Goal: Task Accomplishment & Management: Use online tool/utility

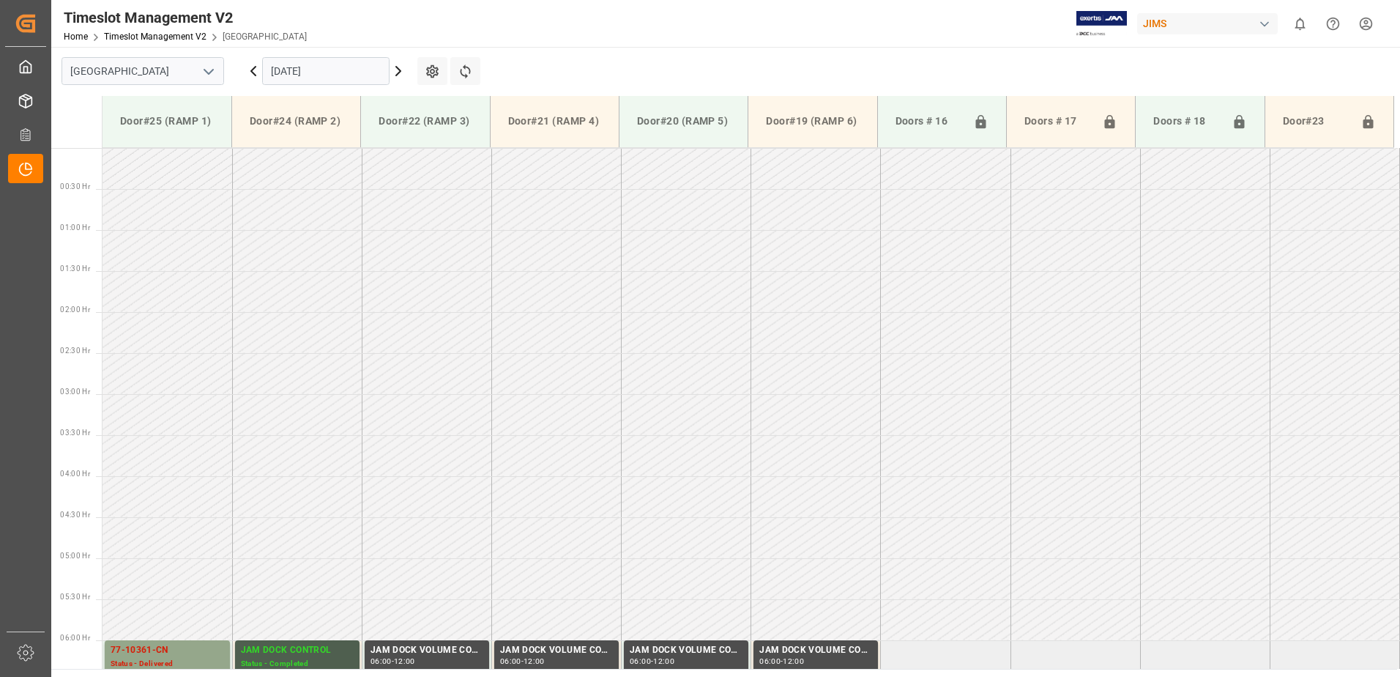
scroll to position [483, 0]
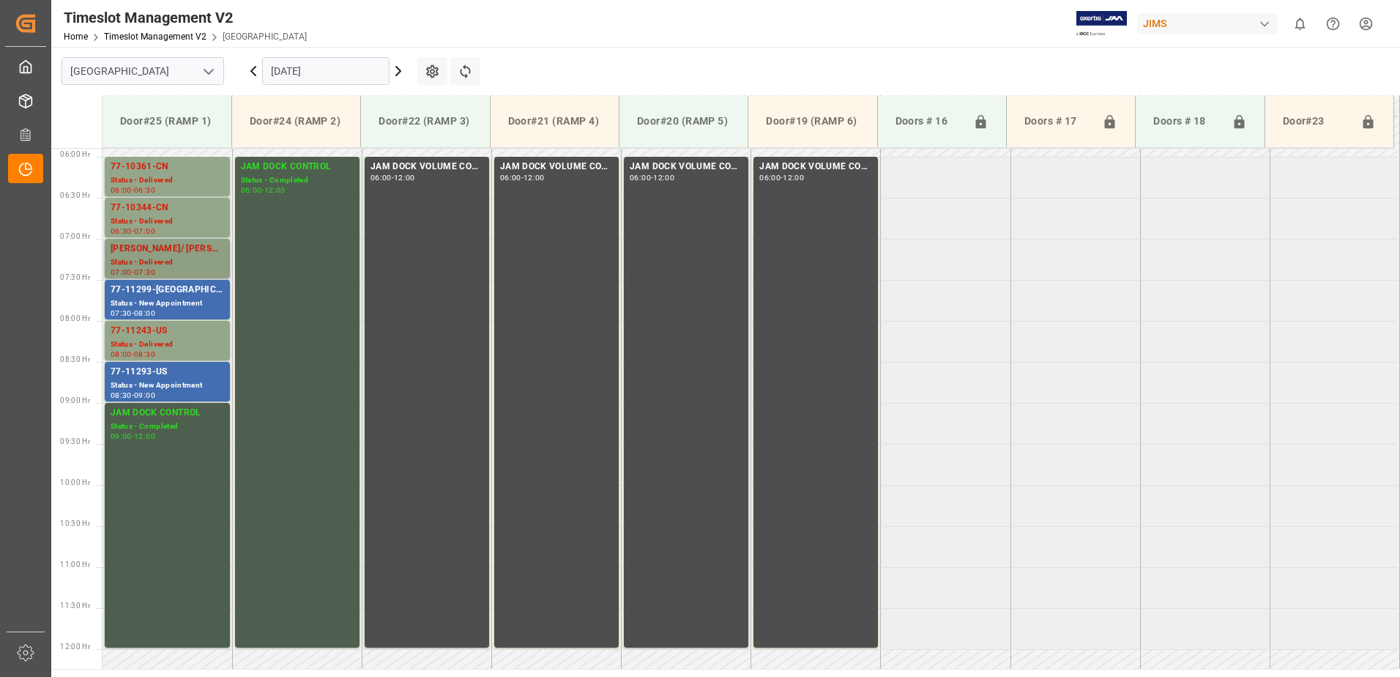
click at [157, 253] on div "[PERSON_NAME]/ [PERSON_NAME]" at bounding box center [168, 249] width 114 height 15
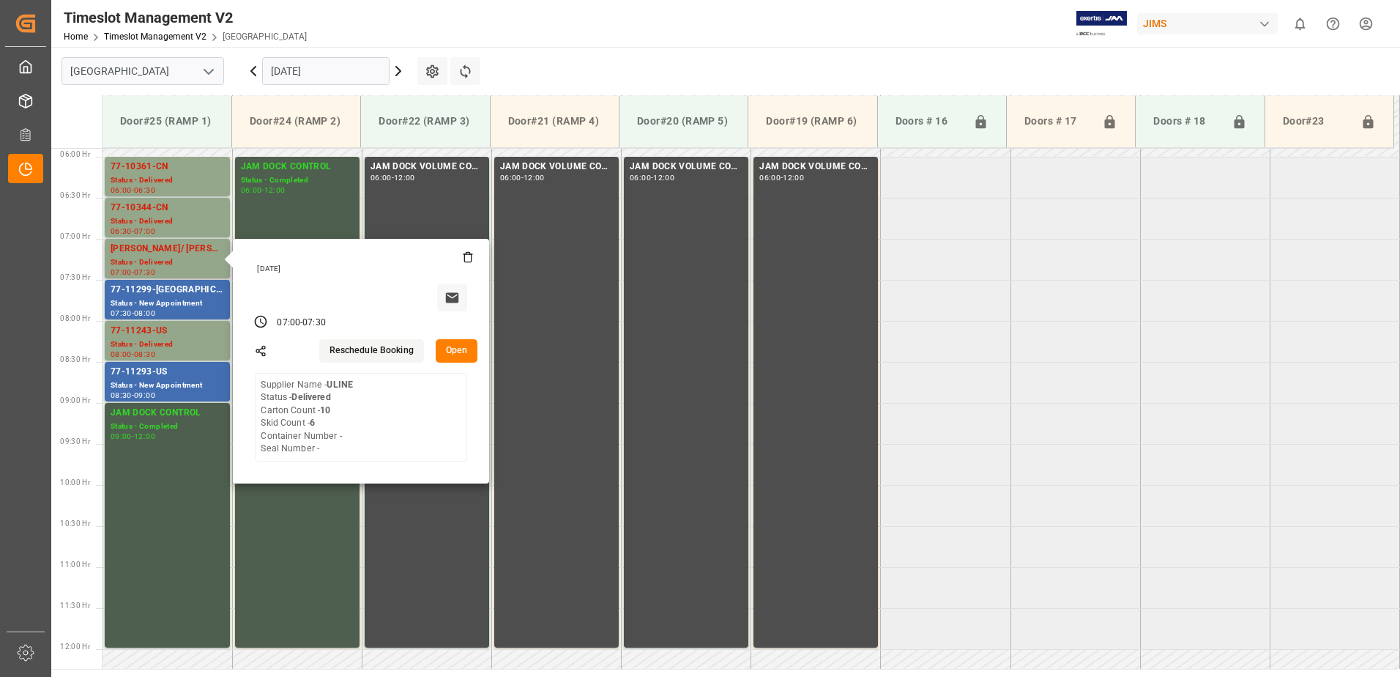
click at [463, 352] on button "Open" at bounding box center [457, 350] width 42 height 23
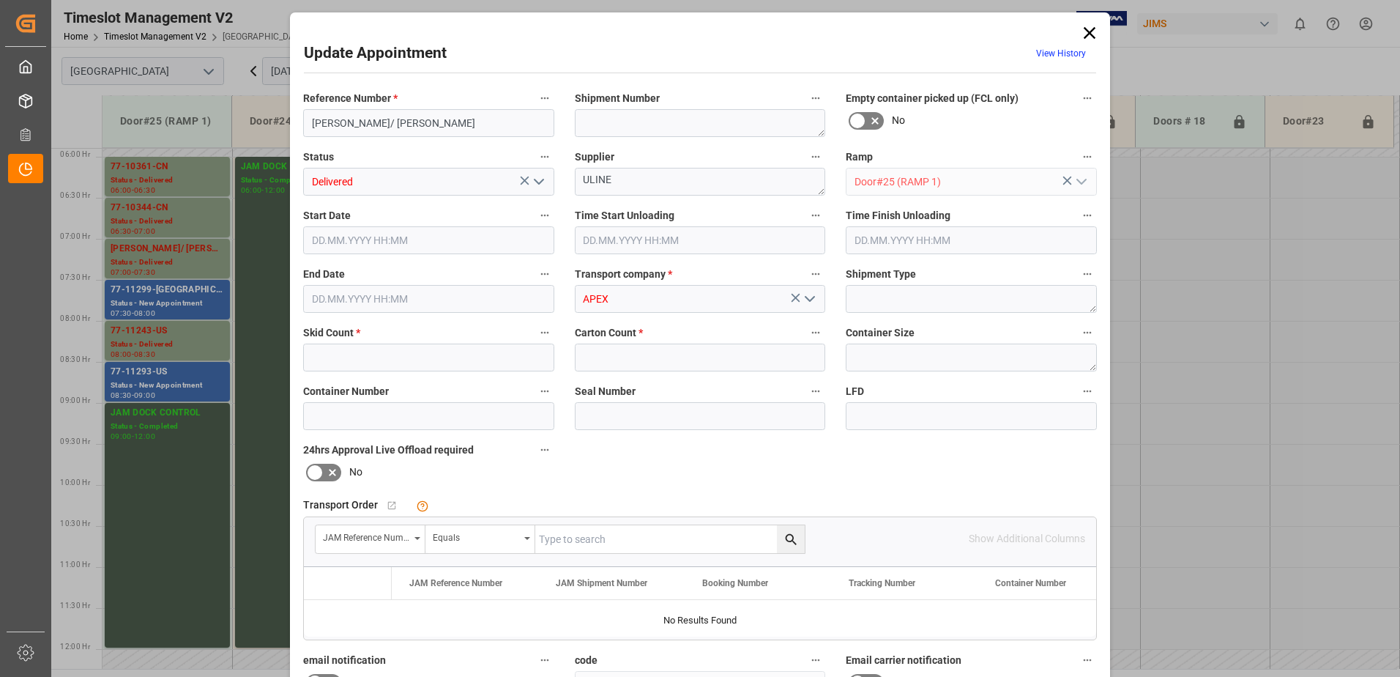
type input "6"
type input "10"
type input "[DATE] 07:00"
type input "[DATE] 09:15"
type input "[DATE] 07:30"
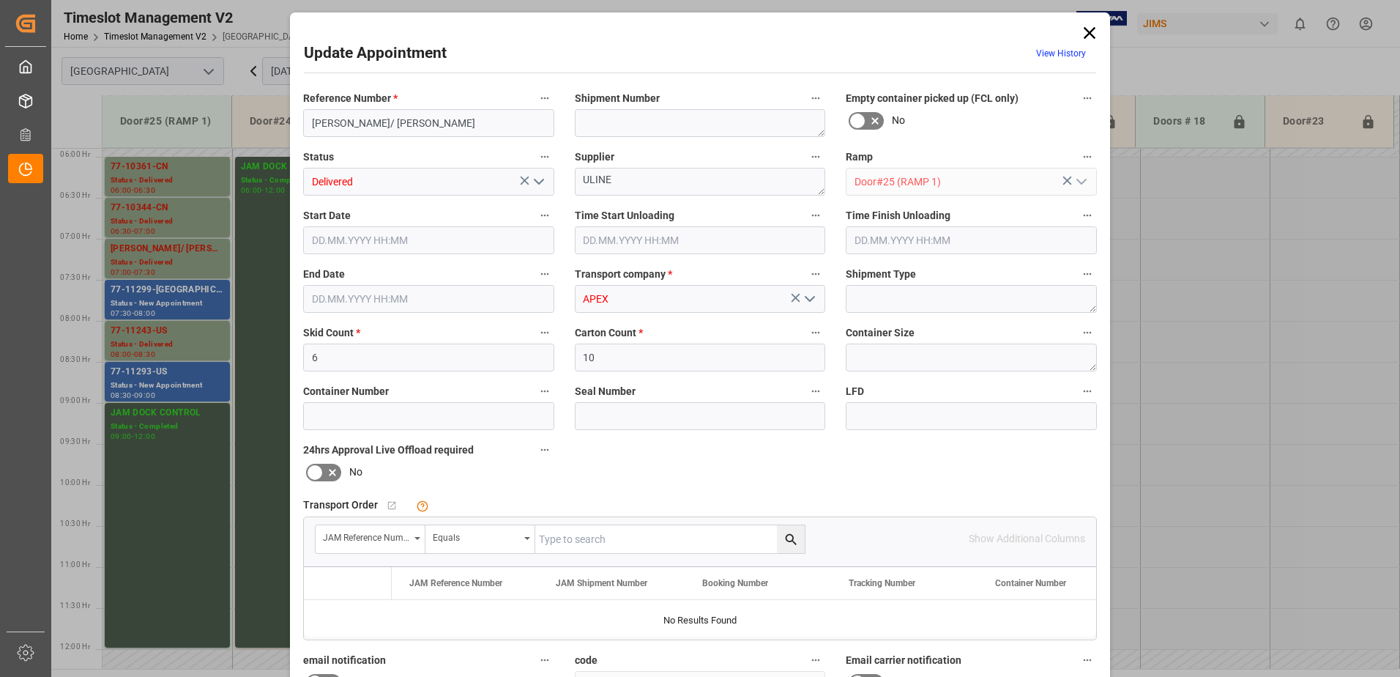
type input "[DATE] 10:56"
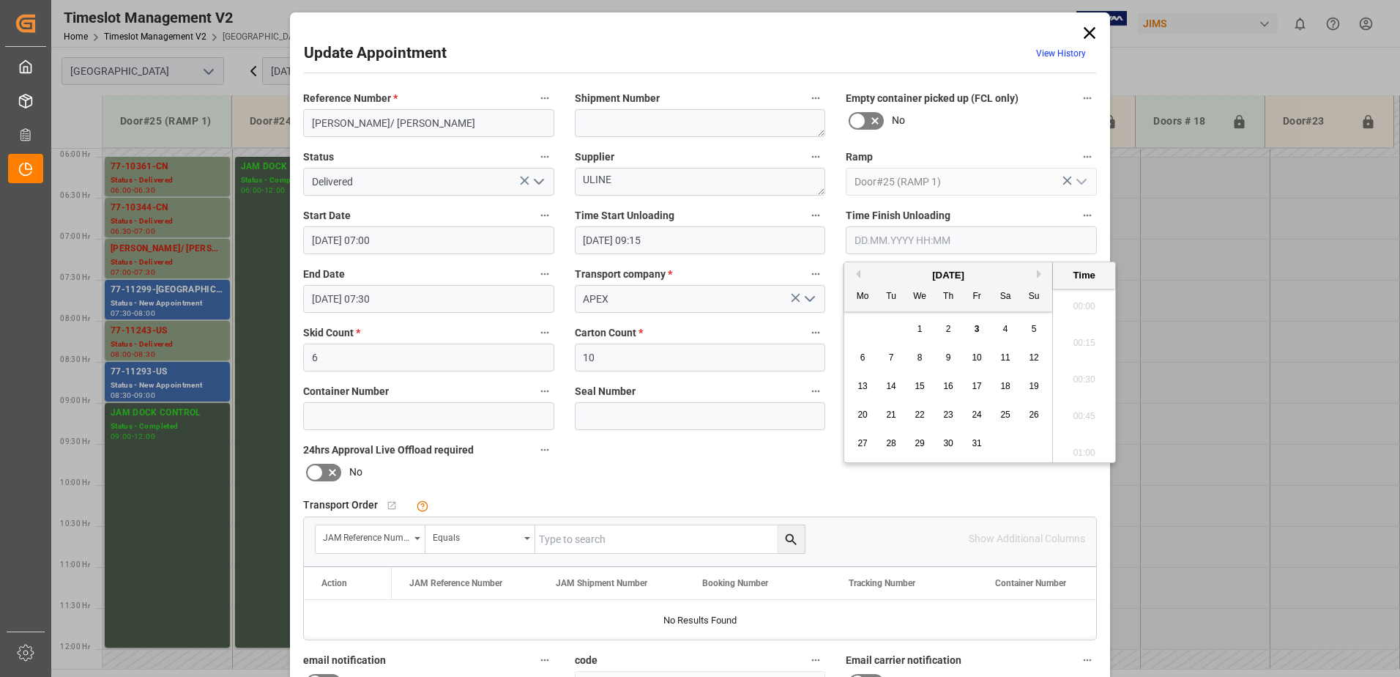
scroll to position [1360, 0]
click at [871, 237] on input "text" at bounding box center [971, 240] width 251 height 28
click at [978, 327] on span "3" at bounding box center [977, 329] width 5 height 10
click at [1077, 339] on li "09:30" at bounding box center [1084, 338] width 62 height 37
type input "[DATE] 09:30"
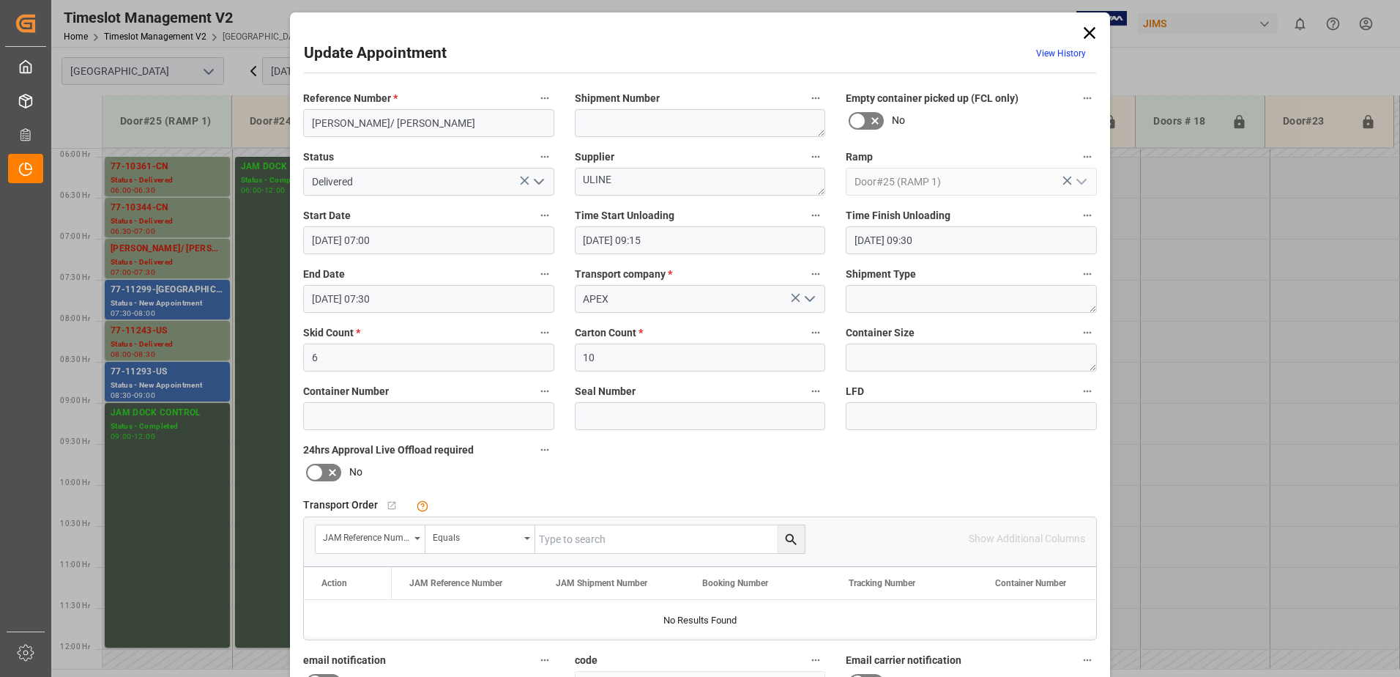
click at [538, 182] on icon "open menu" at bounding box center [539, 182] width 18 height 18
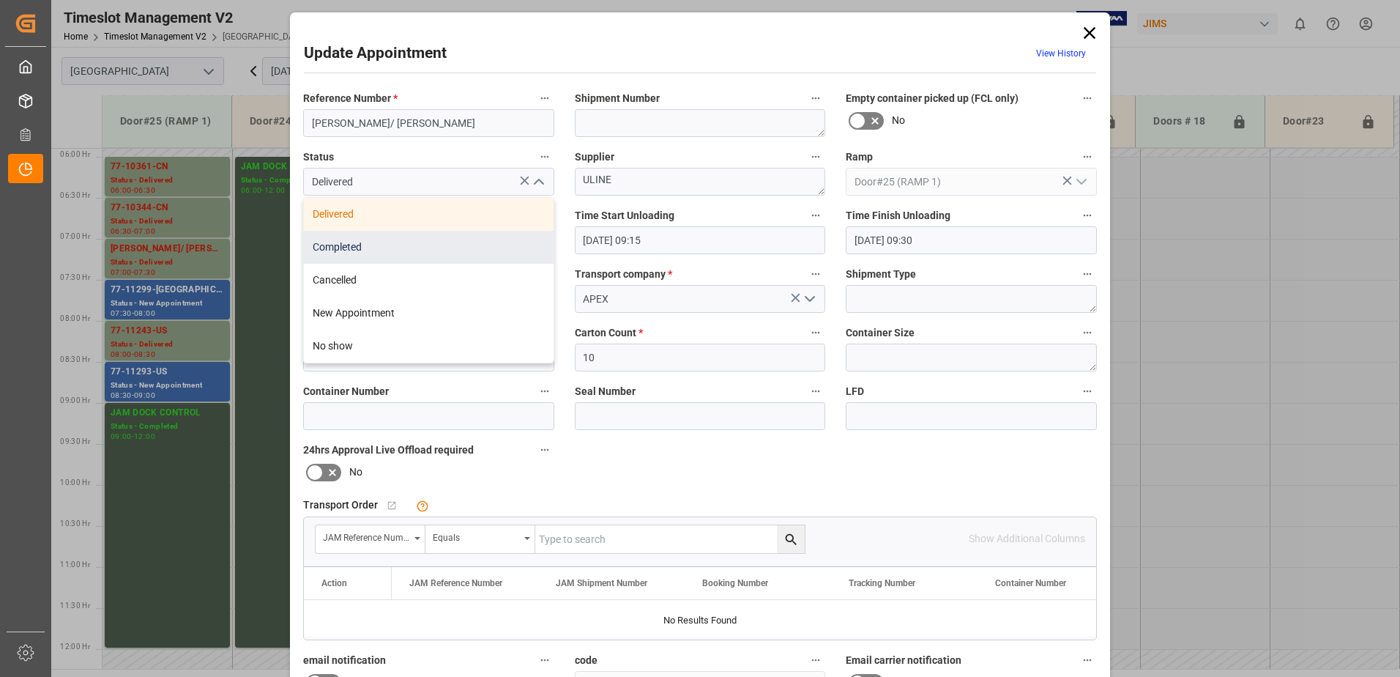
click at [442, 245] on div "Completed" at bounding box center [429, 247] width 250 height 33
type input "Completed"
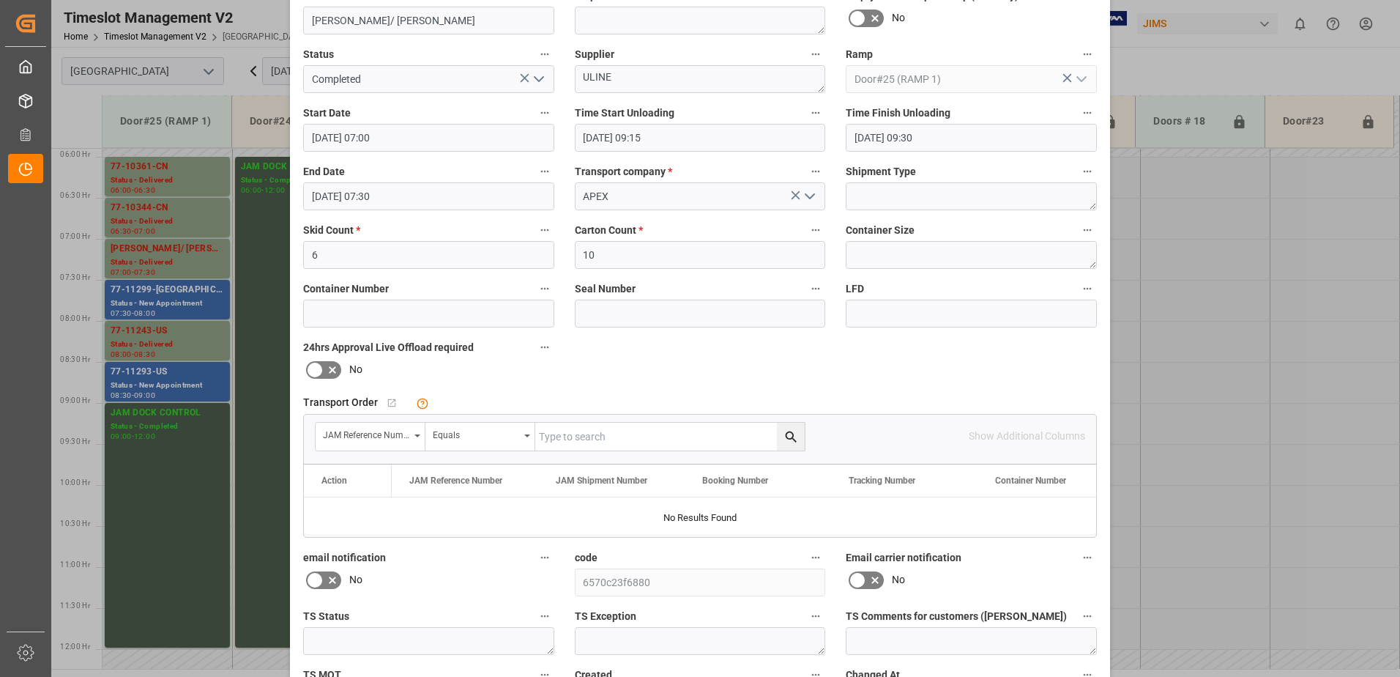
scroll to position [214, 0]
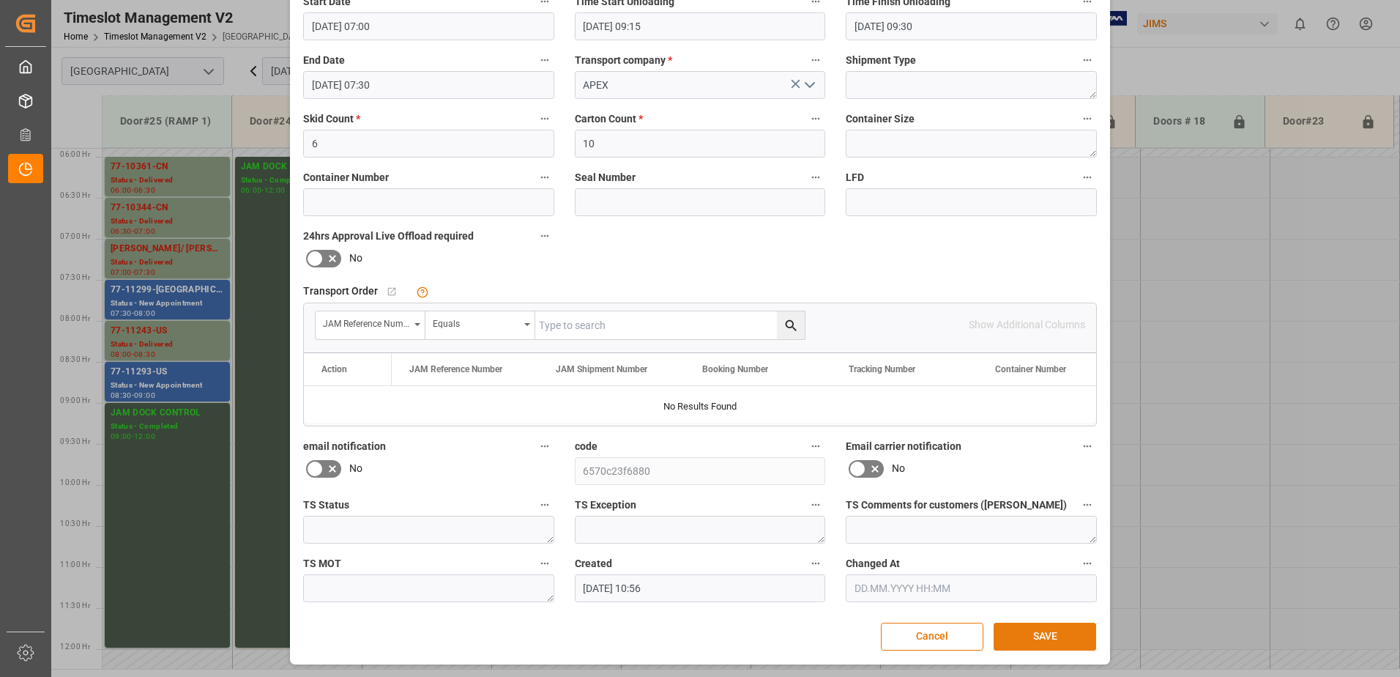
click at [1063, 633] on button "SAVE" at bounding box center [1045, 636] width 103 height 28
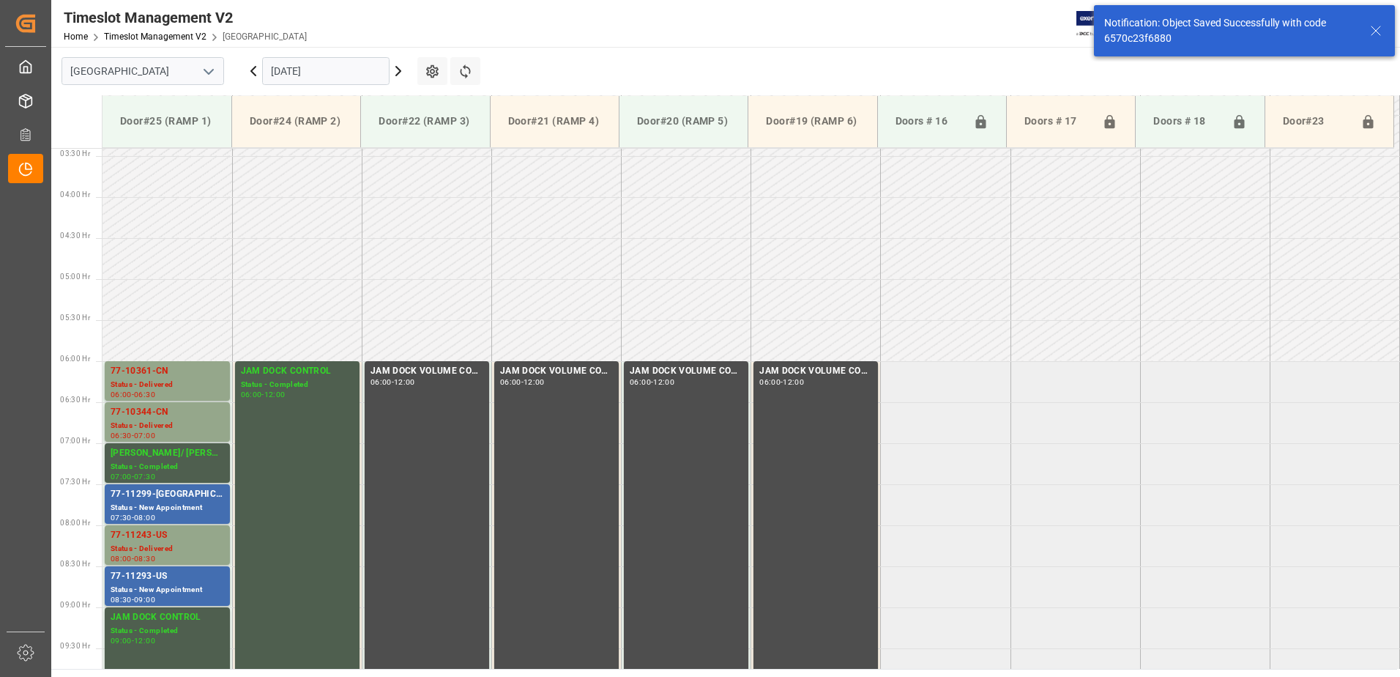
scroll to position [483, 0]
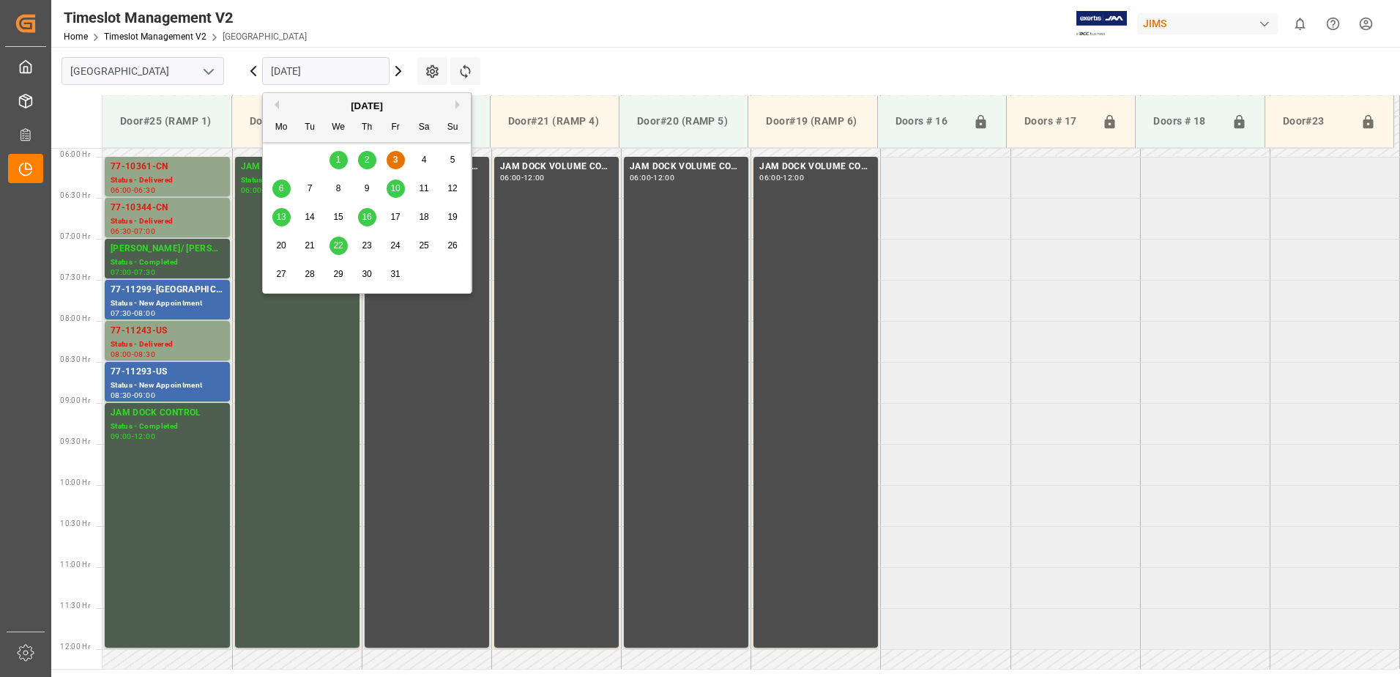
click at [360, 71] on input "[DATE]" at bounding box center [325, 71] width 127 height 28
click at [284, 189] on div "6" at bounding box center [281, 189] width 18 height 18
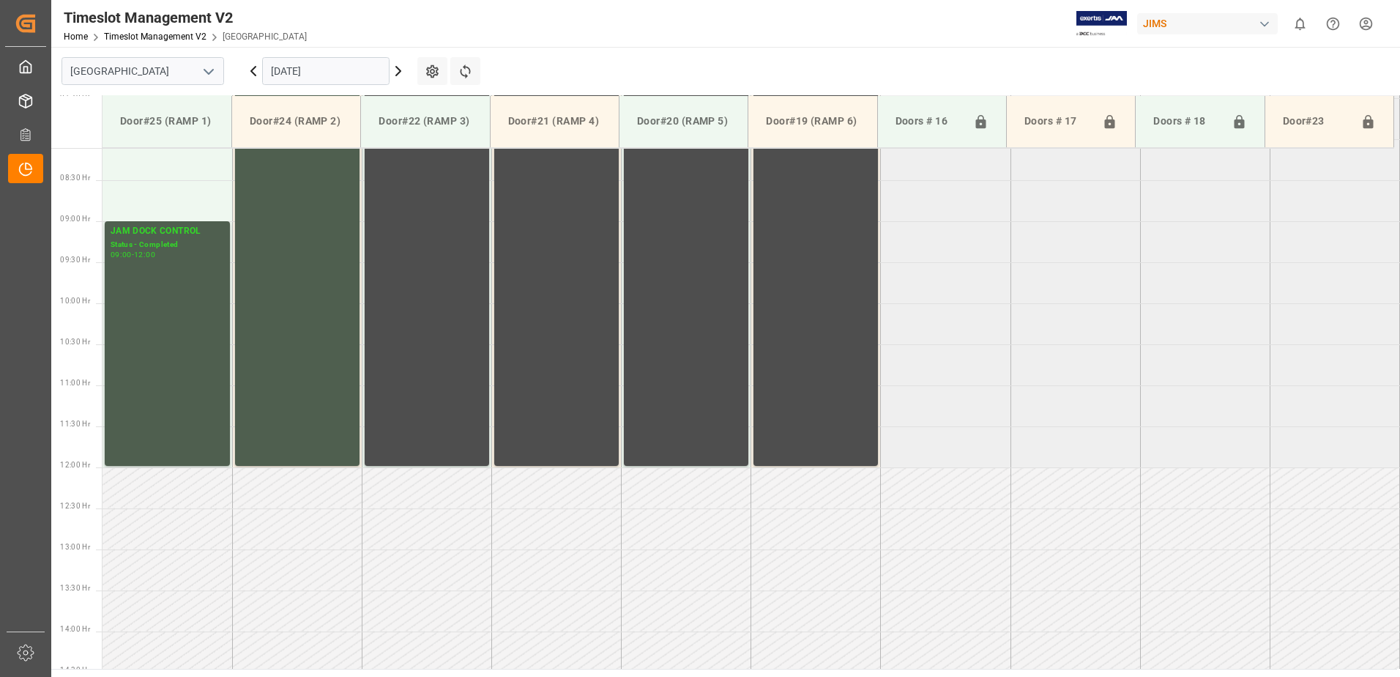
scroll to position [729, 0]
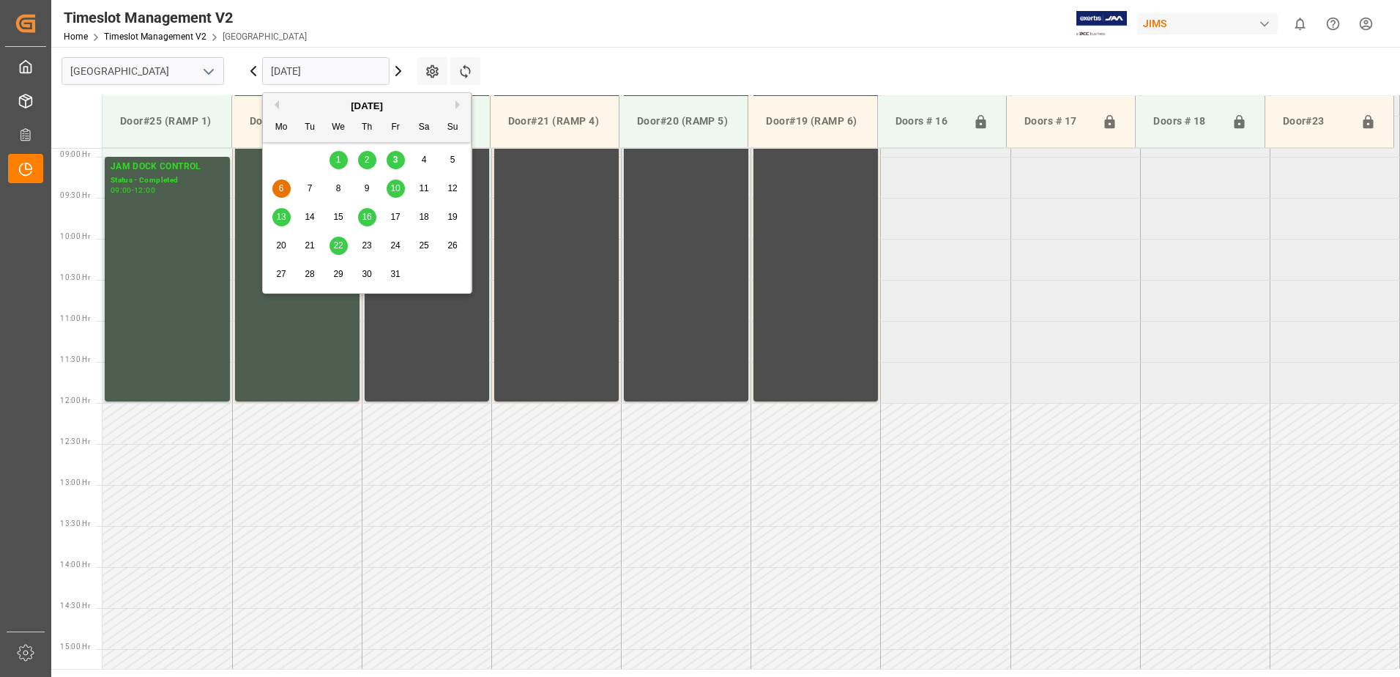
click at [338, 73] on input "[DATE]" at bounding box center [325, 71] width 127 height 28
click at [393, 161] on span "3" at bounding box center [395, 160] width 5 height 10
